Goal: Information Seeking & Learning: Learn about a topic

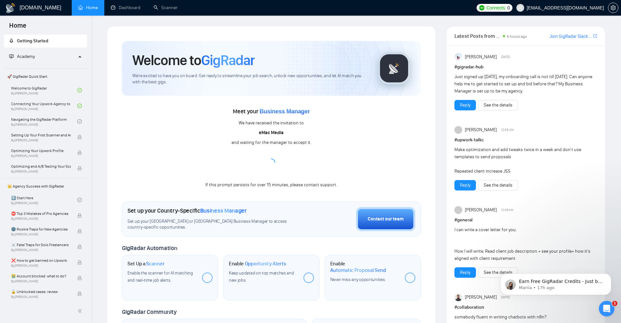
click at [98, 130] on div "GigRadar.io Home Dashboard Scanner Connects: 0 wp@emacmedia.co Welcome to GigRa…" at bounding box center [356, 299] width 530 height 599
